Goal: Information Seeking & Learning: Learn about a topic

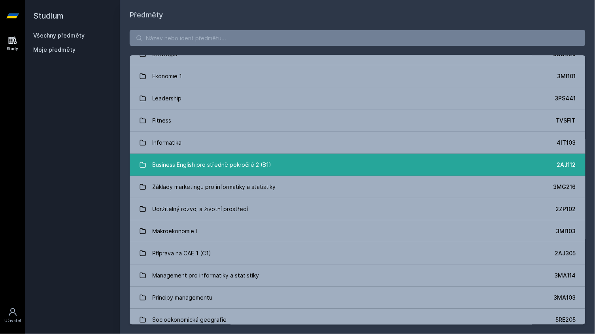
scroll to position [720, 0]
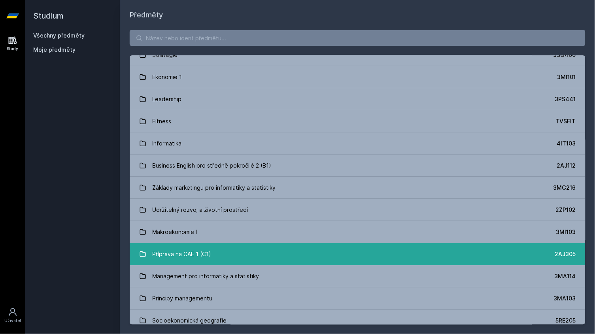
click at [269, 249] on link "Příprava na CAE 1 (C1) 2AJ305" at bounding box center [358, 254] width 456 height 22
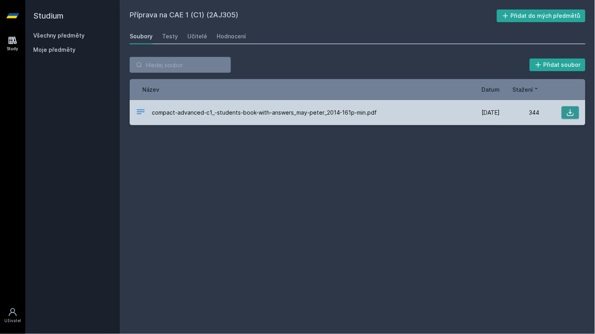
click at [574, 114] on icon at bounding box center [571, 113] width 7 height 7
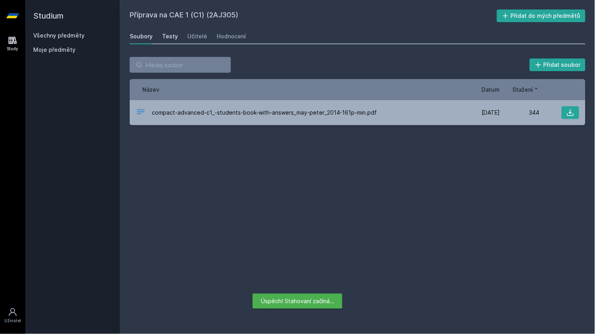
click at [172, 38] on div "Testy" at bounding box center [170, 36] width 16 height 8
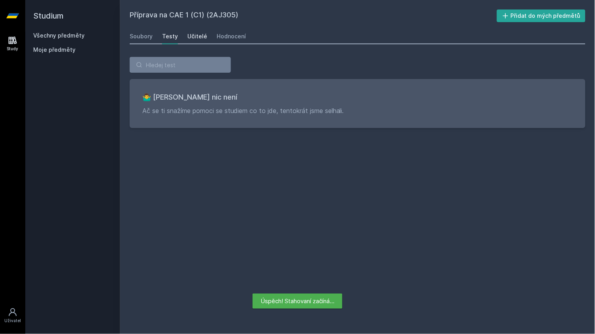
click at [191, 43] on link "Učitelé" at bounding box center [198, 36] width 20 height 16
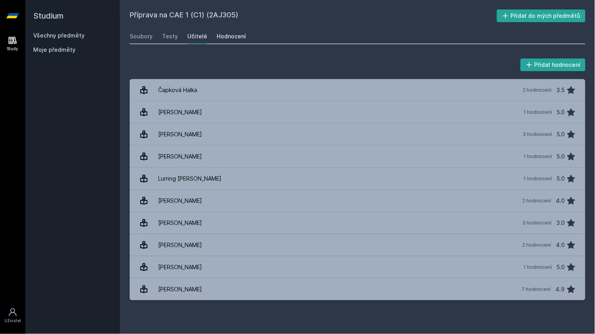
click at [236, 40] on div "Hodnocení" at bounding box center [231, 36] width 29 height 8
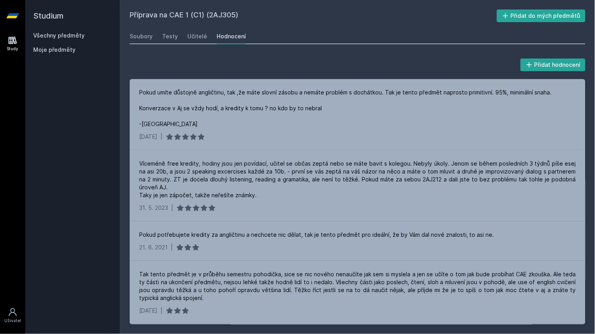
click at [500, 271] on div "Tak tento předmět je v průběhu semestru pohodička, sice se nic nového nenaučíte…" at bounding box center [357, 287] width 437 height 32
